Goal: Transaction & Acquisition: Purchase product/service

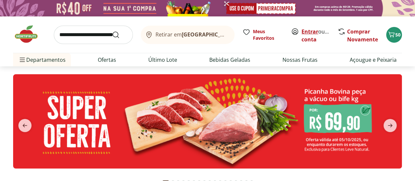
click at [309, 30] on link "Entrar" at bounding box center [309, 31] width 17 height 7
click at [393, 35] on icon "Carrinho" at bounding box center [391, 34] width 8 height 8
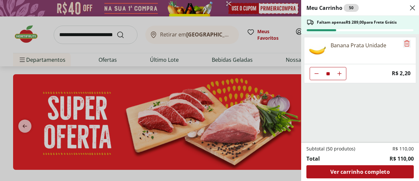
click at [403, 44] on icon "Remove" at bounding box center [407, 43] width 8 height 8
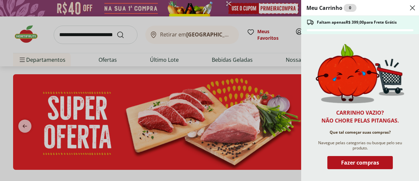
click at [411, 7] on icon "Close" at bounding box center [413, 8] width 8 height 8
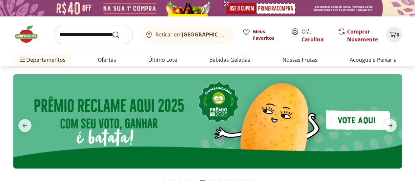
drag, startPoint x: 390, startPoint y: 38, endPoint x: 351, endPoint y: 35, distance: 39.1
click at [357, 38] on div "Retirar em [GEOGRAPHIC_DATA]/RJ Meus Favoritos Olá, Carolina Comprar Novamente 0" at bounding box center [207, 34] width 388 height 36
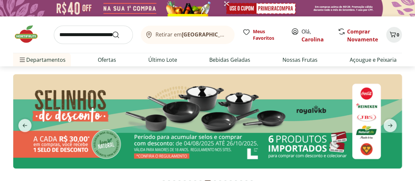
click at [408, 43] on div "Retirar em [GEOGRAPHIC_DATA]/RJ Meus Favoritos Olá, Carolina Comprar Novamente …" at bounding box center [207, 41] width 415 height 50
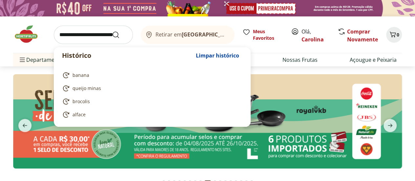
click at [85, 33] on input "search" at bounding box center [93, 35] width 79 height 18
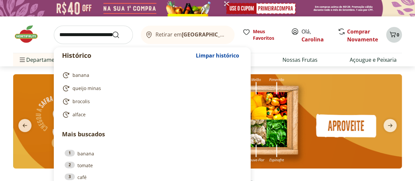
click at [397, 31] on span "0" at bounding box center [397, 34] width 3 height 6
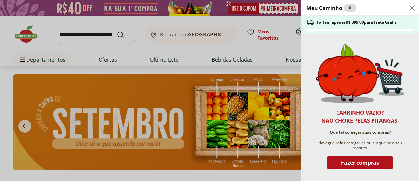
click at [414, 8] on icon "Close" at bounding box center [413, 8] width 8 height 8
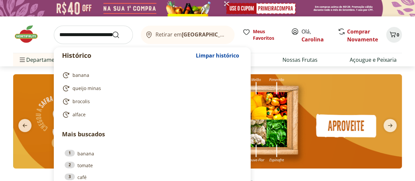
click at [67, 33] on input "search" at bounding box center [93, 35] width 79 height 18
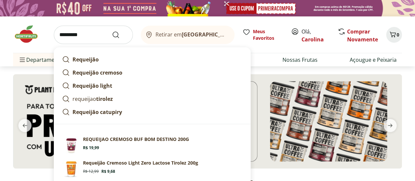
type input "*********"
click at [112, 31] on button "Submit Search" at bounding box center [120, 35] width 16 height 8
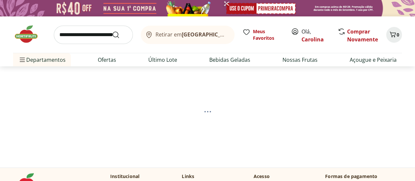
select select "**********"
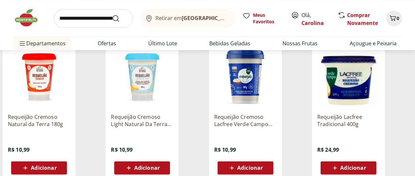
scroll to position [384, 0]
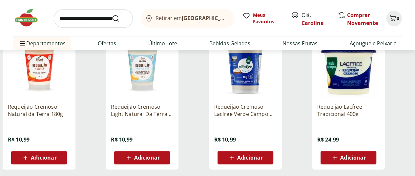
click at [374, 76] on img at bounding box center [348, 66] width 62 height 62
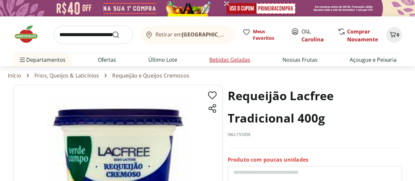
scroll to position [98, 0]
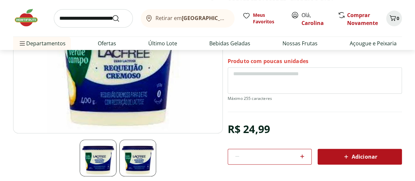
click at [370, 153] on span "Adicionar" at bounding box center [359, 156] width 35 height 8
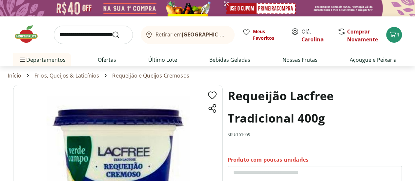
click at [80, 36] on input "search" at bounding box center [93, 35] width 79 height 18
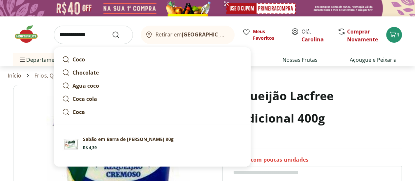
type input "**********"
click at [112, 31] on button "Submit Search" at bounding box center [120, 35] width 16 height 8
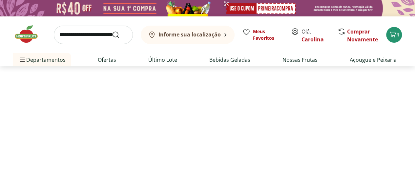
select select "**********"
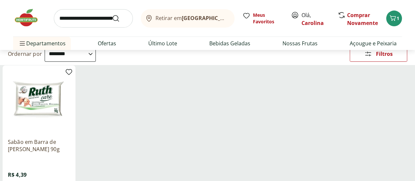
scroll to position [98, 0]
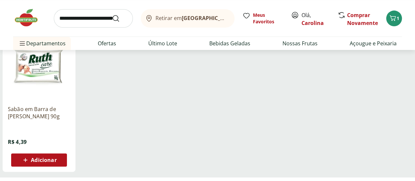
click at [62, 165] on div "Adicionar" at bounding box center [38, 160] width 45 height 12
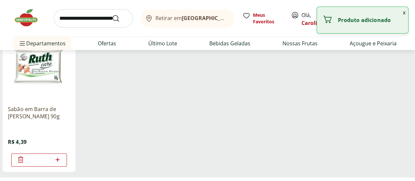
click at [62, 159] on icon at bounding box center [57, 159] width 8 height 8
type input "*"
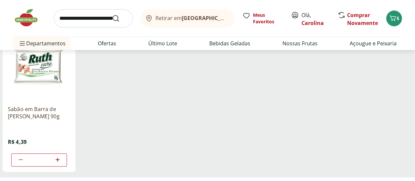
click at [94, 14] on input "search" at bounding box center [93, 18] width 79 height 18
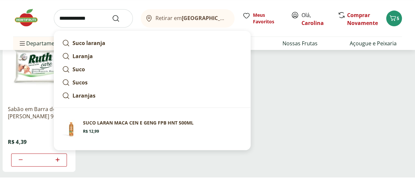
type input "**********"
click at [112, 14] on button "Submit Search" at bounding box center [120, 18] width 16 height 8
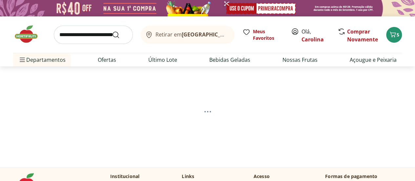
select select "**********"
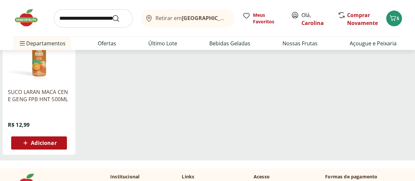
scroll to position [33, 0]
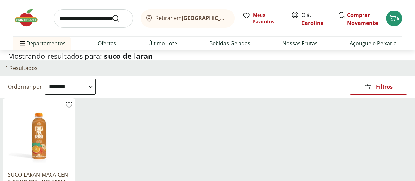
click at [103, 15] on input "search" at bounding box center [93, 18] width 79 height 18
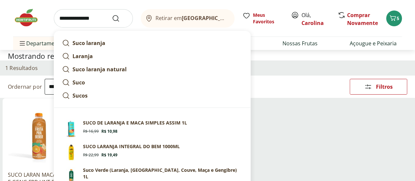
type input "**********"
click at [112, 14] on button "Submit Search" at bounding box center [120, 18] width 16 height 8
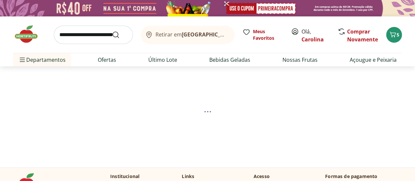
select select "**********"
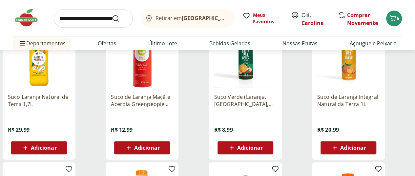
scroll to position [262, 0]
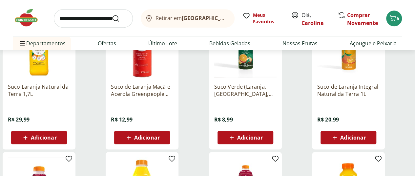
click at [56, 140] on span "Adicionar" at bounding box center [44, 137] width 26 height 5
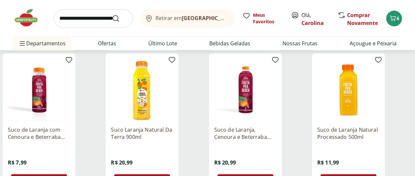
scroll to position [459, 0]
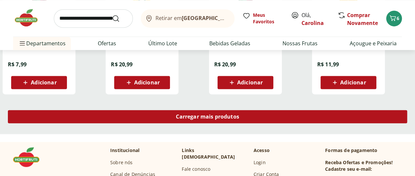
click at [239, 119] on span "Carregar mais produtos" at bounding box center [207, 116] width 63 height 5
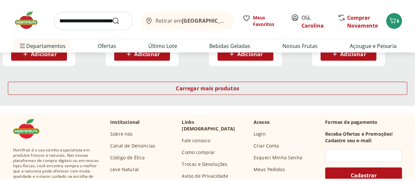
scroll to position [918, 0]
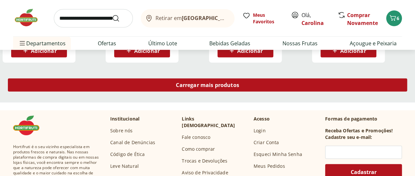
click at [239, 87] on span "Carregar mais produtos" at bounding box center [207, 84] width 63 height 5
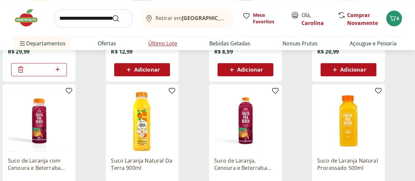
scroll to position [262, 0]
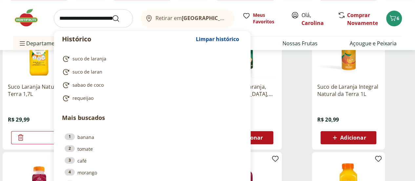
click at [84, 25] on input "search" at bounding box center [93, 18] width 79 height 18
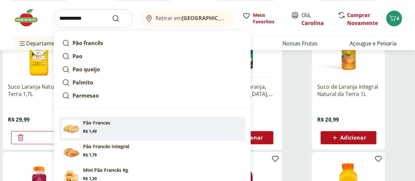
type input "**********"
click at [112, 14] on button "Submit Search" at bounding box center [120, 18] width 16 height 8
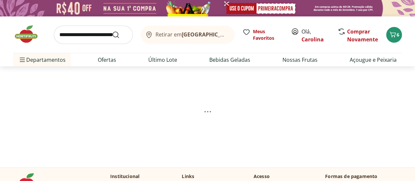
select select "**********"
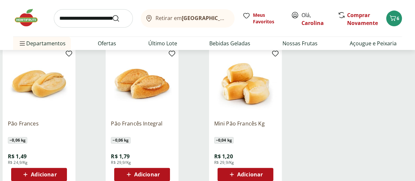
scroll to position [98, 0]
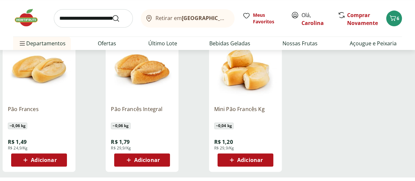
click at [160, 162] on span "Adicionar" at bounding box center [147, 159] width 26 height 5
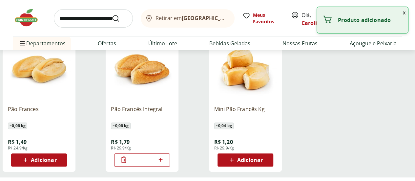
click at [165, 161] on icon at bounding box center [160, 159] width 8 height 8
type input "*"
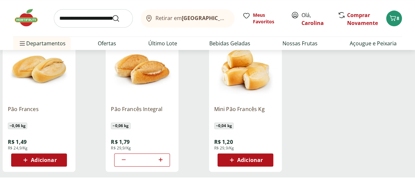
click at [90, 16] on input "search" at bounding box center [93, 18] width 79 height 18
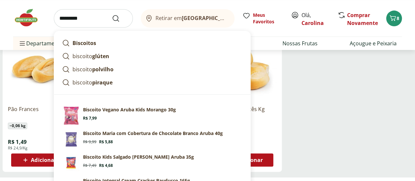
type input "********"
click at [112, 14] on button "Submit Search" at bounding box center [120, 18] width 16 height 8
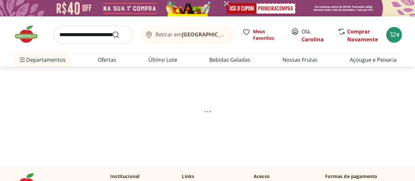
select select "**********"
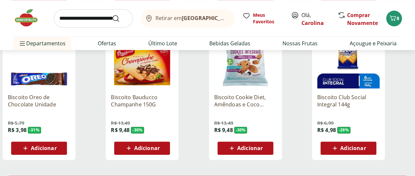
scroll to position [459, 0]
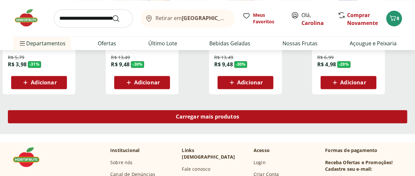
click at [239, 119] on span "Carregar mais produtos" at bounding box center [207, 116] width 63 height 5
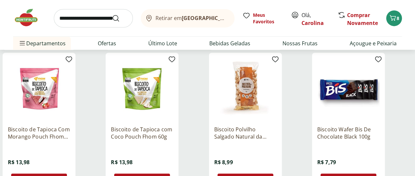
scroll to position [852, 0]
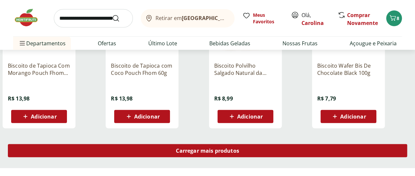
click at [251, 157] on div "Carregar mais produtos" at bounding box center [207, 150] width 399 height 13
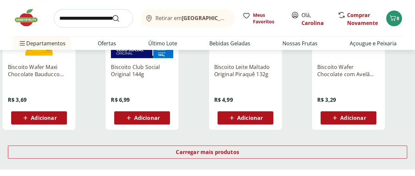
scroll to position [1311, 0]
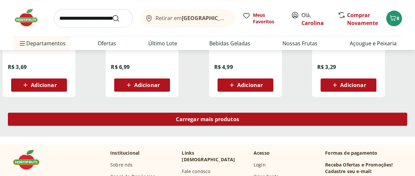
click at [239, 122] on span "Carregar mais produtos" at bounding box center [207, 118] width 63 height 5
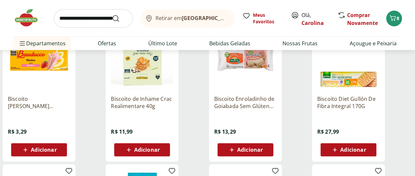
scroll to position [1540, 0]
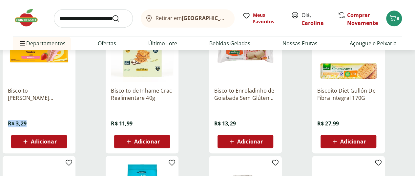
drag, startPoint x: 132, startPoint y: 128, endPoint x: 109, endPoint y: 121, distance: 24.6
click at [75, 121] on div "Biscoito [PERSON_NAME] Bauducco 92g R$ 3,29 Adicionar" at bounding box center [39, 83] width 73 height 139
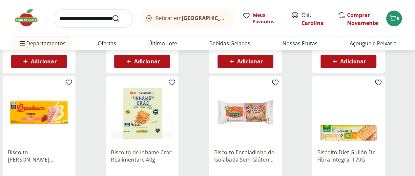
scroll to position [1508, 0]
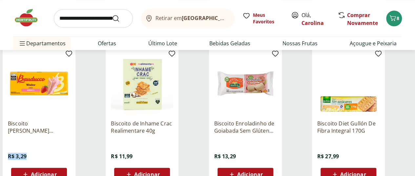
click at [370, 112] on img at bounding box center [348, 83] width 62 height 62
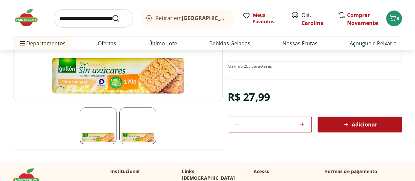
scroll to position [131, 0]
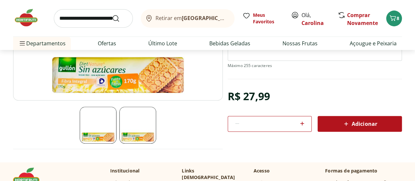
click at [357, 122] on span "Adicionar" at bounding box center [359, 124] width 35 height 8
select select "**********"
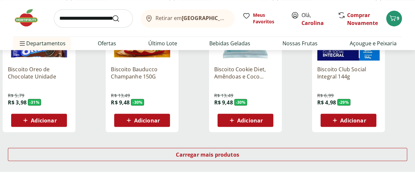
scroll to position [1835, 0]
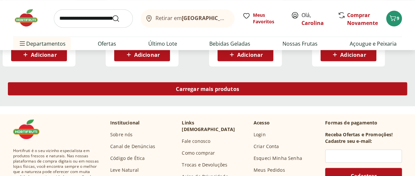
click at [257, 98] on link "Carregar mais produtos" at bounding box center [207, 90] width 399 height 16
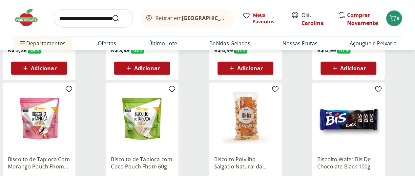
scroll to position [2097, 0]
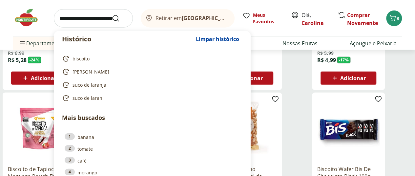
click at [93, 24] on input "search" at bounding box center [93, 18] width 79 height 18
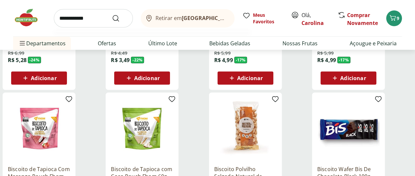
type input "**********"
click at [112, 14] on button "Submit Search" at bounding box center [120, 18] width 16 height 8
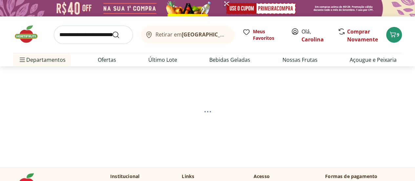
select select "**********"
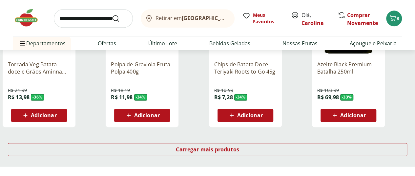
scroll to position [492, 0]
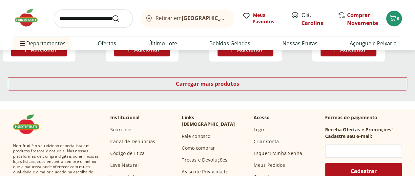
click at [247, 96] on div "Carregar mais produtos" at bounding box center [207, 84] width 415 height 31
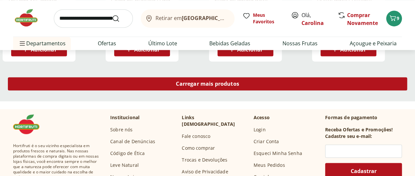
click at [239, 86] on span "Carregar mais produtos" at bounding box center [207, 83] width 63 height 5
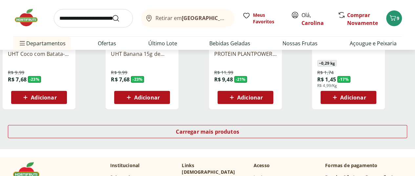
scroll to position [885, 0]
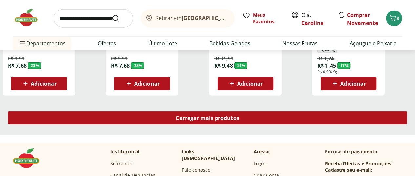
click at [239, 119] on span "Carregar mais produtos" at bounding box center [207, 117] width 63 height 5
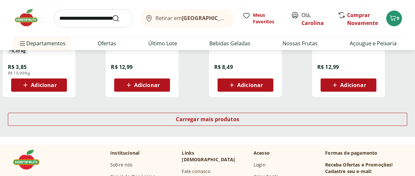
scroll to position [1376, 0]
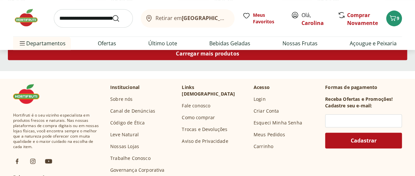
click at [239, 56] on span "Carregar mais produtos" at bounding box center [207, 53] width 63 height 5
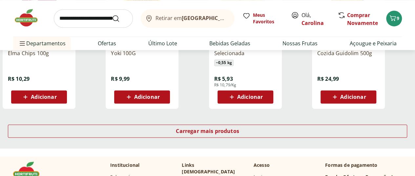
scroll to position [1737, 0]
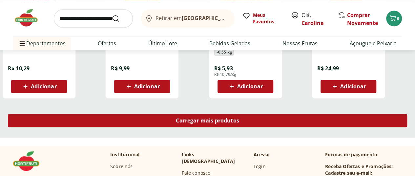
click at [250, 118] on div "Carregar mais produtos" at bounding box center [207, 120] width 399 height 13
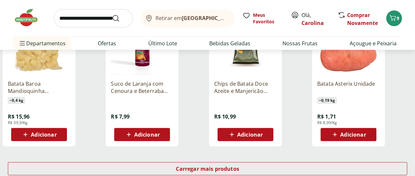
scroll to position [2163, 0]
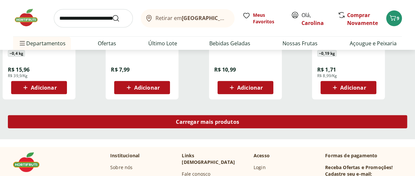
click at [252, 119] on div "Carregar mais produtos" at bounding box center [207, 121] width 399 height 13
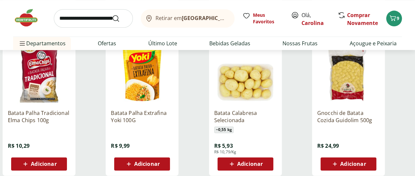
scroll to position [1606, 0]
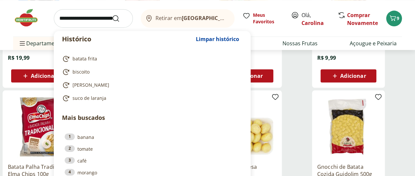
click at [82, 23] on input "search" at bounding box center [93, 18] width 79 height 18
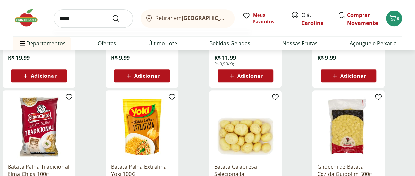
type input "*****"
click at [112, 14] on button "Submit Search" at bounding box center [120, 18] width 16 height 8
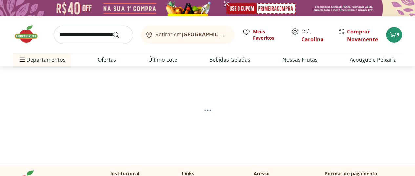
select select "**********"
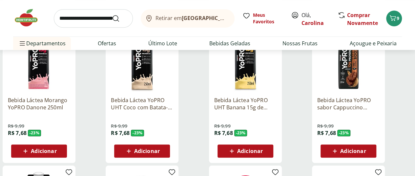
scroll to position [262, 0]
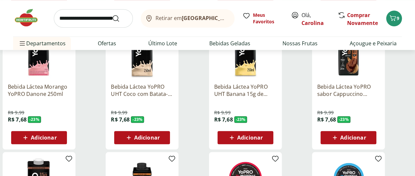
click at [365, 140] on span "Adicionar" at bounding box center [353, 137] width 26 height 5
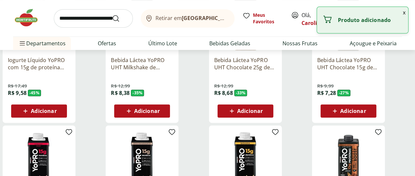
scroll to position [98, 0]
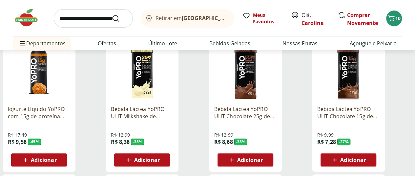
click at [365, 160] on span "Adicionar" at bounding box center [353, 159] width 26 height 5
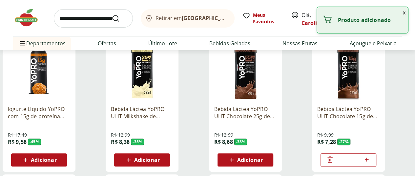
click at [368, 161] on icon at bounding box center [366, 159] width 4 height 4
type input "*"
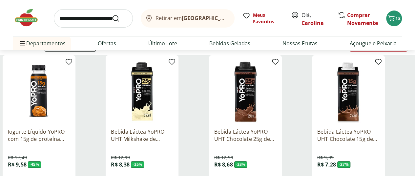
scroll to position [66, 0]
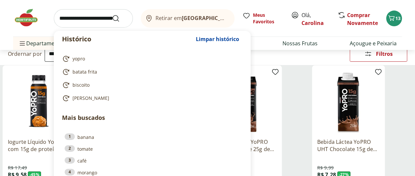
click at [92, 17] on input "search" at bounding box center [93, 18] width 79 height 18
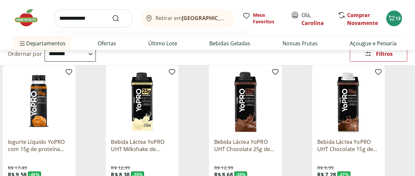
type input "**********"
click at [112, 14] on button "Submit Search" at bounding box center [120, 18] width 16 height 8
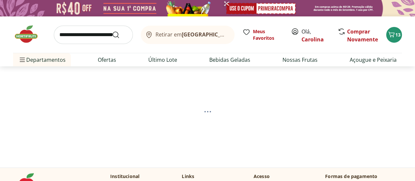
select select "**********"
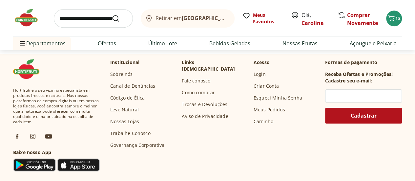
scroll to position [98, 0]
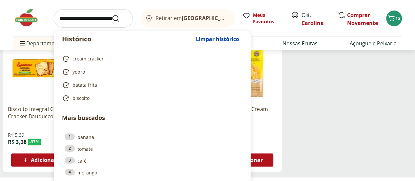
click at [98, 13] on input "search" at bounding box center [93, 18] width 79 height 18
drag, startPoint x: 353, startPoint y: 97, endPoint x: 343, endPoint y: 97, distance: 9.5
click at [354, 97] on ul "Biscoito Integral Cream Cracker Bauducco 165g R$ 5,39 R$ 3,38 - 37 % Adicionar …" at bounding box center [207, 104] width 409 height 144
click at [100, 21] on input "search" at bounding box center [93, 18] width 79 height 18
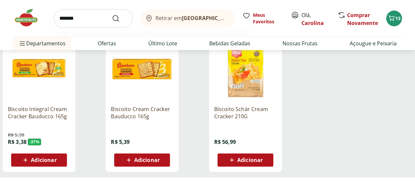
type input "*******"
click at [112, 14] on button "Submit Search" at bounding box center [120, 18] width 16 height 8
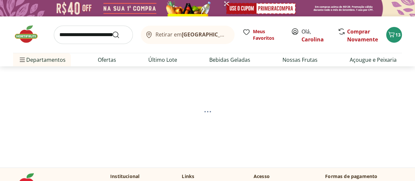
select select "**********"
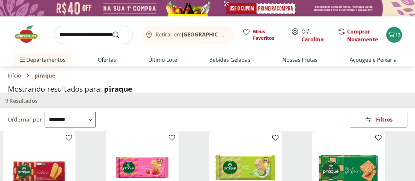
scroll to position [66, 0]
select select "**********"
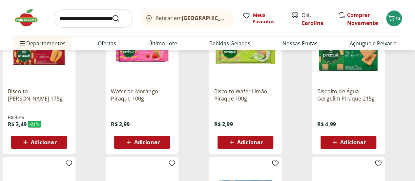
scroll to position [131, 0]
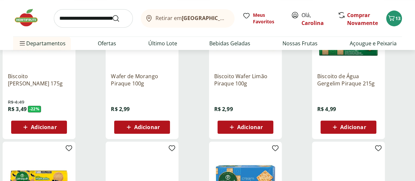
click at [378, 136] on div "Biscoito de Água Gergelim Piraque 215g R$ 4,99 Adicionar" at bounding box center [348, 69] width 73 height 139
click at [365, 129] on span "Adicionar" at bounding box center [353, 126] width 26 height 5
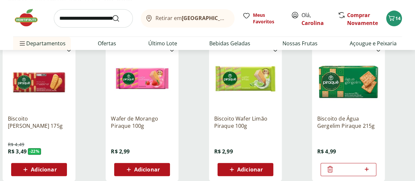
scroll to position [98, 0]
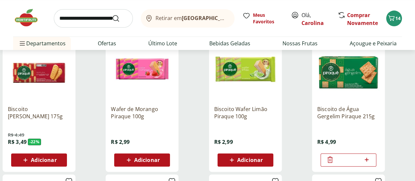
click at [370, 163] on icon at bounding box center [366, 159] width 8 height 8
type input "*"
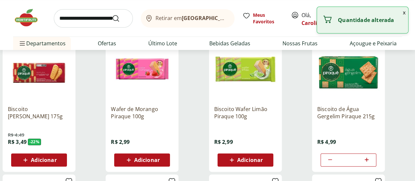
click at [95, 17] on input "search" at bounding box center [93, 18] width 79 height 18
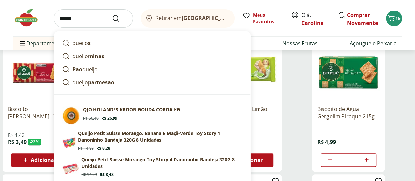
type input "******"
click at [112, 14] on button "Submit Search" at bounding box center [120, 18] width 16 height 8
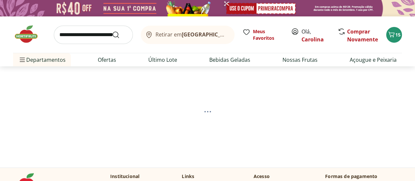
select select "**********"
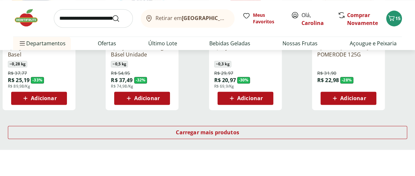
scroll to position [459, 0]
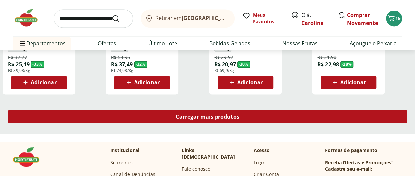
click at [250, 123] on div "Carregar mais produtos" at bounding box center [207, 116] width 399 height 13
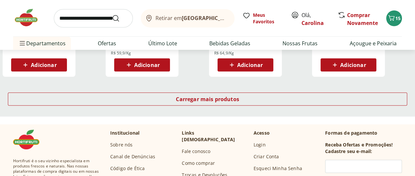
scroll to position [918, 0]
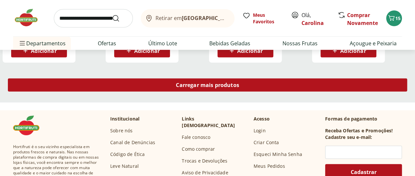
click at [239, 86] on span "Carregar mais produtos" at bounding box center [207, 84] width 63 height 5
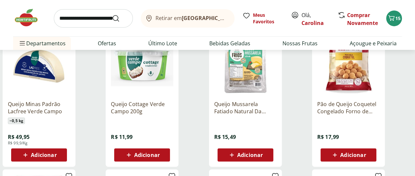
scroll to position [1114, 0]
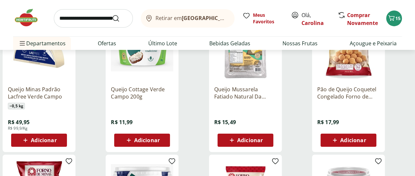
click at [263, 143] on span "Adicionar" at bounding box center [250, 139] width 26 height 5
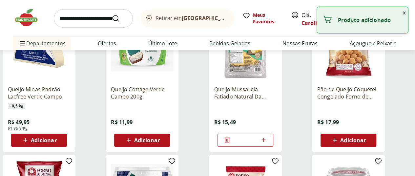
click at [267, 144] on icon at bounding box center [263, 140] width 8 height 8
type input "*"
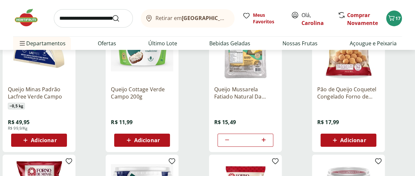
click at [100, 14] on input "search" at bounding box center [93, 18] width 79 height 18
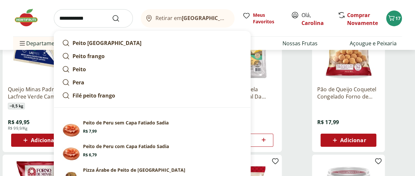
type input "**********"
click at [112, 14] on button "Submit Search" at bounding box center [120, 18] width 16 height 8
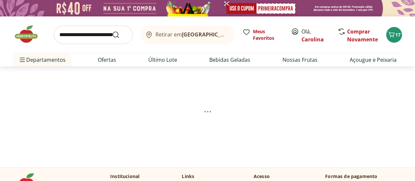
select select "**********"
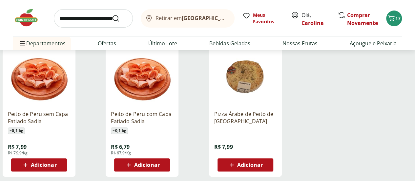
scroll to position [98, 0]
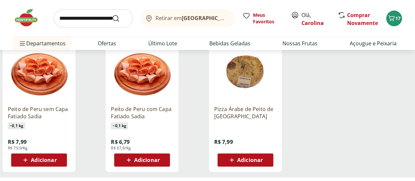
click at [160, 160] on span "Adicionar" at bounding box center [147, 159] width 26 height 5
click at [165, 159] on icon at bounding box center [160, 159] width 8 height 8
type input "*"
click at [77, 18] on input "search" at bounding box center [93, 18] width 79 height 18
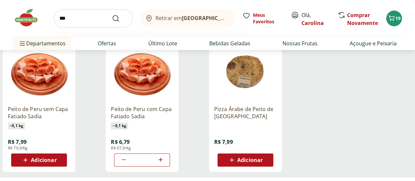
type input "***"
click at [112, 14] on button "Submit Search" at bounding box center [120, 18] width 16 height 8
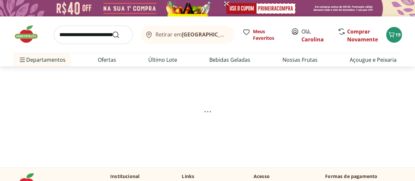
select select "**********"
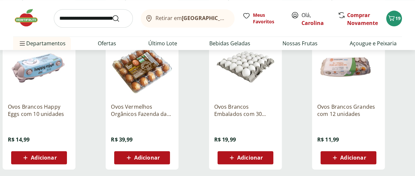
scroll to position [393, 0]
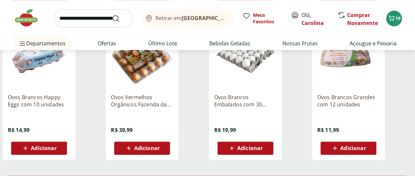
click at [365, 150] on span "Adicionar" at bounding box center [353, 147] width 26 height 5
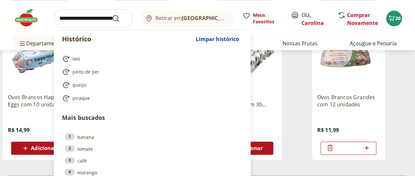
click at [75, 21] on input "search" at bounding box center [93, 18] width 79 height 18
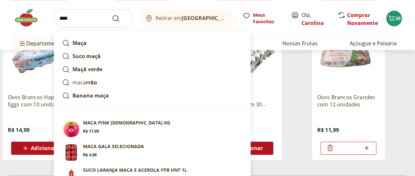
type input "****"
click at [112, 14] on button "Submit Search" at bounding box center [120, 18] width 16 height 8
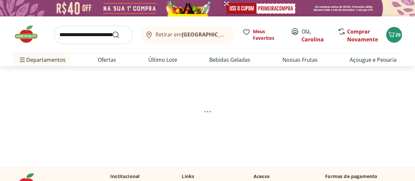
select select "**********"
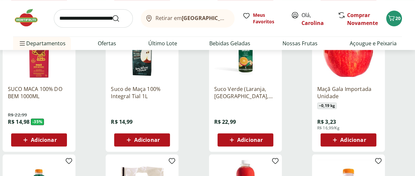
scroll to position [262, 0]
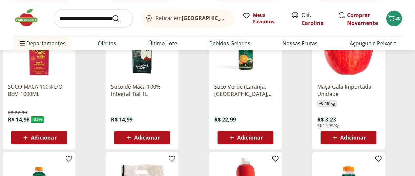
click at [365, 140] on span "Adicionar" at bounding box center [353, 137] width 26 height 5
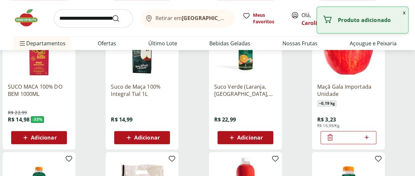
click at [370, 141] on icon at bounding box center [366, 137] width 8 height 8
click at [368, 139] on icon at bounding box center [366, 137] width 4 height 4
type input "*"
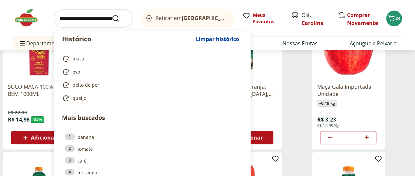
click at [85, 16] on input "search" at bounding box center [93, 18] width 79 height 18
type input "*"
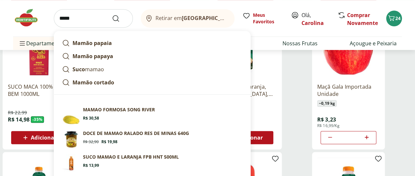
type input "*****"
click at [112, 14] on button "Submit Search" at bounding box center [120, 18] width 16 height 8
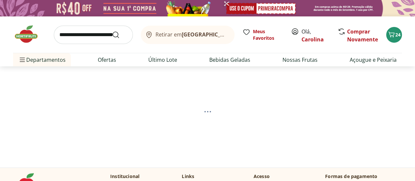
select select "**********"
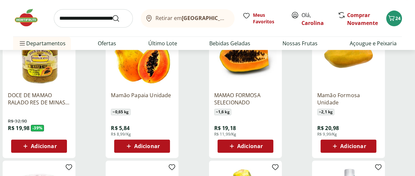
scroll to position [98, 0]
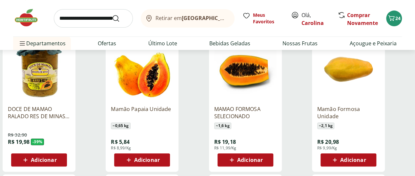
click at [365, 159] on span "Adicionar" at bounding box center [353, 159] width 26 height 5
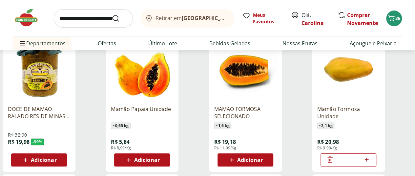
click at [98, 15] on input "search" at bounding box center [93, 18] width 79 height 18
drag, startPoint x: 93, startPoint y: 8, endPoint x: 93, endPoint y: 19, distance: 10.5
click at [93, 9] on div "Retirar em Rio de Janeiro/RJ Meus Favoritos Olá, Carolina Comprar Novamente 25" at bounding box center [207, 18] width 388 height 36
click at [98, 17] on input "search" at bounding box center [93, 18] width 79 height 18
type input "*****"
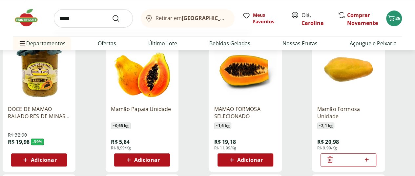
click at [112, 14] on button "Submit Search" at bounding box center [120, 18] width 16 height 8
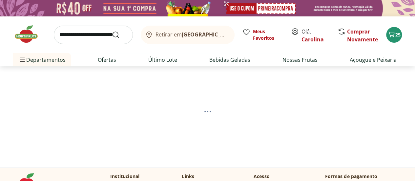
select select "**********"
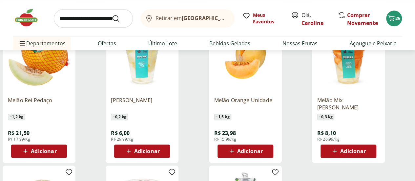
scroll to position [262, 0]
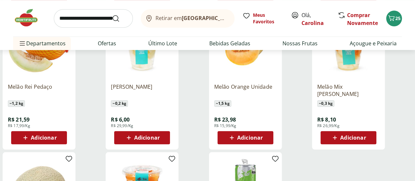
click at [56, 140] on span "Adicionar" at bounding box center [44, 137] width 26 height 5
click at [92, 12] on input "search" at bounding box center [93, 18] width 79 height 18
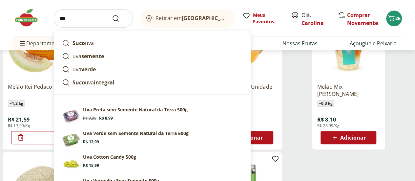
type input "***"
click at [112, 14] on button "Submit Search" at bounding box center [120, 18] width 16 height 8
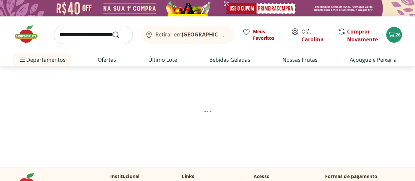
select select "**********"
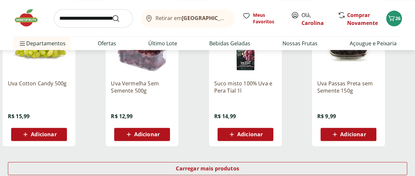
scroll to position [393, 0]
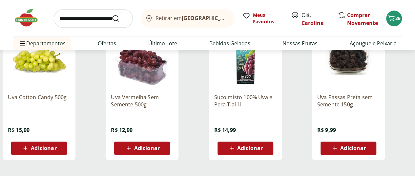
click at [56, 150] on span "Adicionar" at bounding box center [44, 147] width 26 height 5
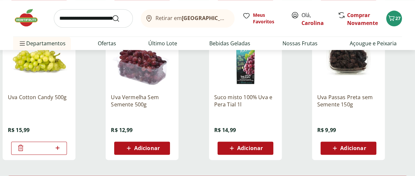
click at [75, 19] on input "search" at bounding box center [93, 18] width 79 height 18
type input "********"
click at [112, 14] on button "Submit Search" at bounding box center [120, 18] width 16 height 8
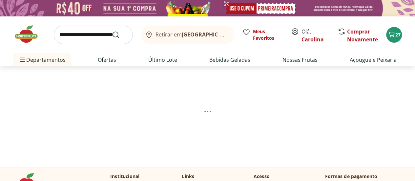
select select "**********"
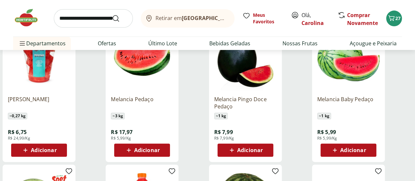
scroll to position [98, 0]
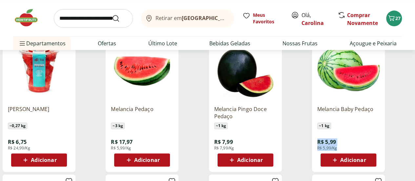
drag, startPoint x: 372, startPoint y: 145, endPoint x: 343, endPoint y: 139, distance: 29.7
click at [343, 139] on div "Melancia Baby Pedaço ~ 1 kg R$ 5,99 R$ 5,99/Kg Adicionar" at bounding box center [348, 101] width 73 height 139
click at [379, 137] on div "Melancia Baby Pedaço ~ 1 kg R$ 5,99 R$ 5,99/Kg Adicionar" at bounding box center [348, 133] width 62 height 66
click at [365, 160] on span "Adicionar" at bounding box center [353, 159] width 26 height 5
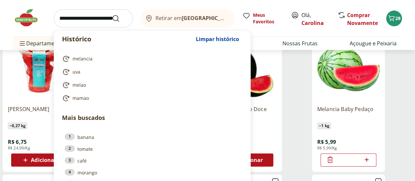
click at [102, 17] on input "search" at bounding box center [93, 18] width 79 height 18
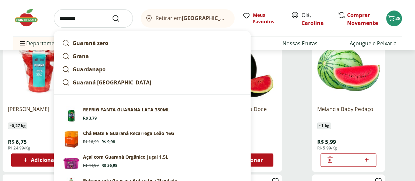
type input "*******"
click at [112, 14] on button "Submit Search" at bounding box center [120, 18] width 16 height 8
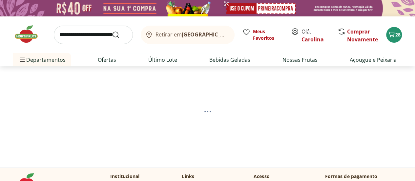
select select "**********"
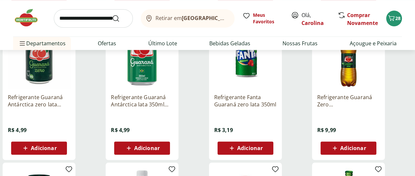
scroll to position [262, 0]
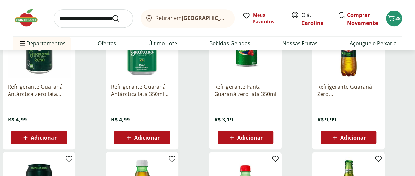
click at [365, 140] on span "Adicionar" at bounding box center [353, 137] width 26 height 5
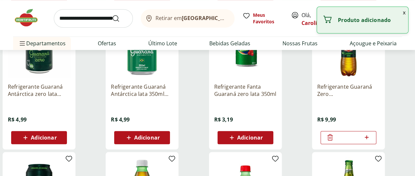
click at [370, 141] on icon at bounding box center [366, 137] width 8 height 8
type input "*"
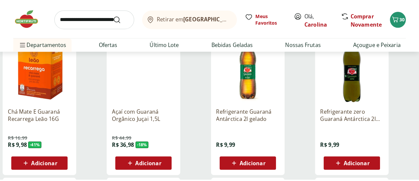
scroll to position [98, 0]
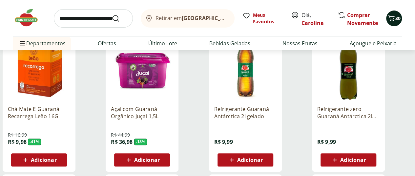
click at [398, 15] on span "30" at bounding box center [397, 18] width 5 height 6
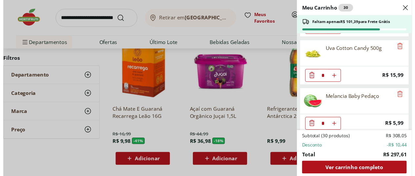
scroll to position [728, 0]
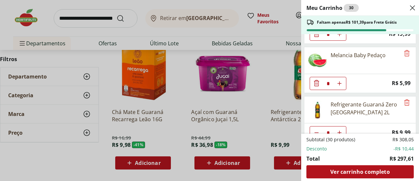
click at [19, 162] on div "Meu Carrinho 30 Faltam apenas R$ 101,39 para Frete Grátis Requeijão Lacfree Tra…" at bounding box center [209, 90] width 419 height 181
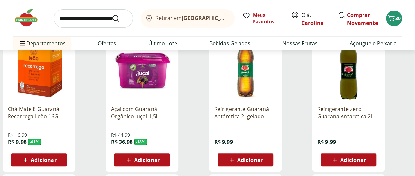
click at [85, 21] on input "search" at bounding box center [93, 18] width 79 height 18
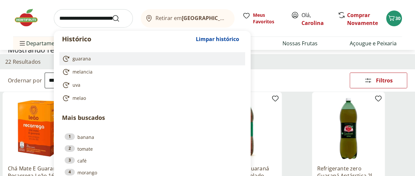
scroll to position [0, 0]
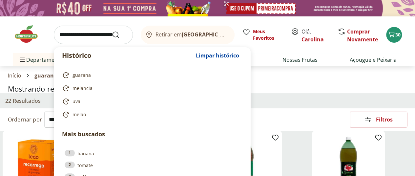
click at [275, 73] on div "Início guarana" at bounding box center [207, 75] width 399 height 8
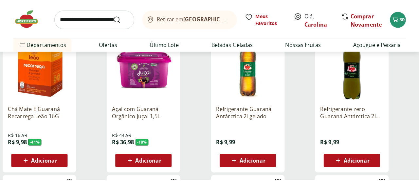
scroll to position [131, 0]
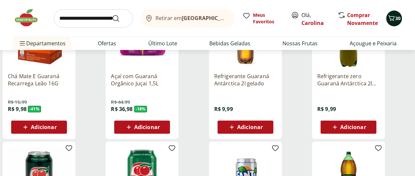
click at [389, 17] on icon "Carrinho" at bounding box center [391, 18] width 8 height 8
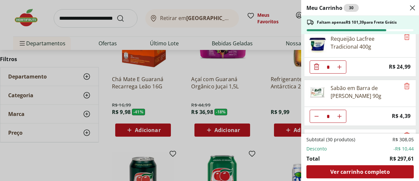
scroll to position [0, 0]
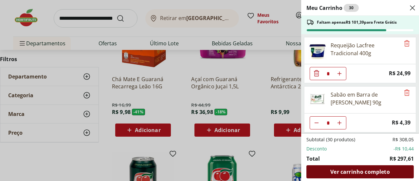
click at [358, 170] on span "Ver carrinho completo" at bounding box center [360, 171] width 59 height 5
